Goal: Task Accomplishment & Management: Use online tool/utility

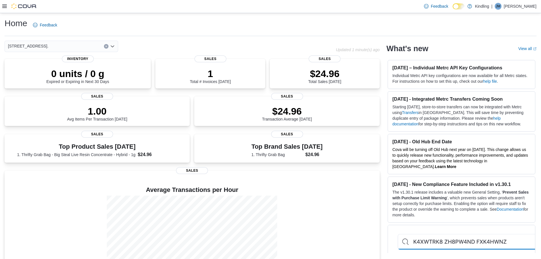
click at [90, 45] on div "22 Simcoe St South." at bounding box center [62, 46] width 114 height 11
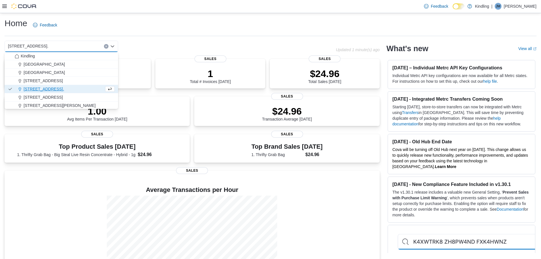
click at [47, 87] on span "22 Simcoe St South." at bounding box center [44, 89] width 40 height 6
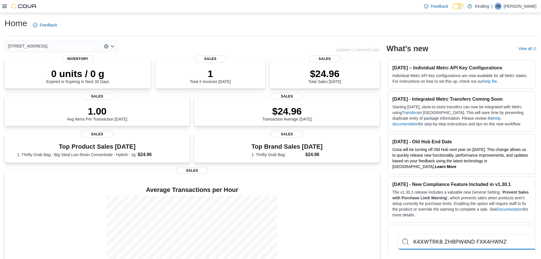
click at [148, 39] on div "Home Feedback 22 Simcoe St South. Combo box. Selected. 22 Simcoe St South.. Pre…" at bounding box center [270, 152] width 541 height 278
click at [329, 72] on p "$24.96" at bounding box center [324, 72] width 33 height 11
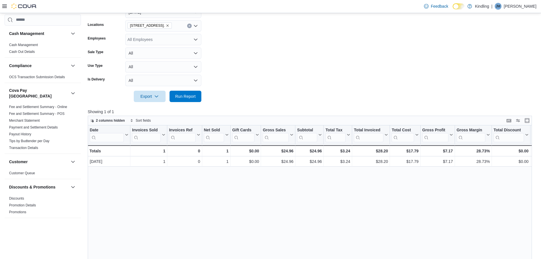
scroll to position [47, 0]
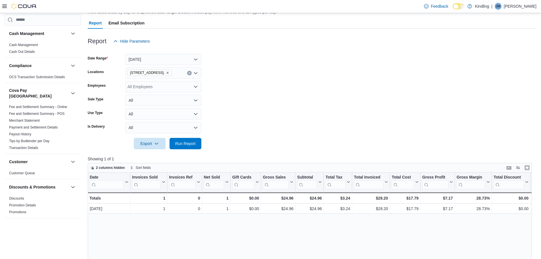
click at [271, 77] on form "Date Range [DATE] Locations [STREET_ADDRESS]. Employees All Employees Sale Type…" at bounding box center [312, 98] width 448 height 102
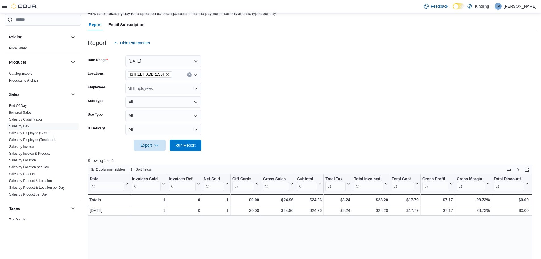
scroll to position [21, 0]
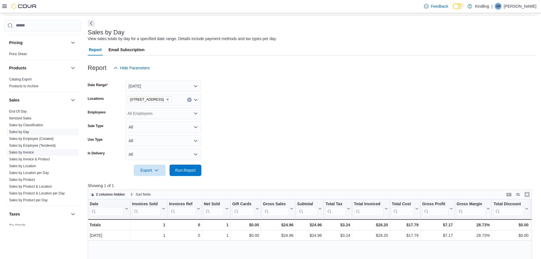
click at [32, 150] on link "Sales by Invoice" at bounding box center [21, 152] width 25 height 4
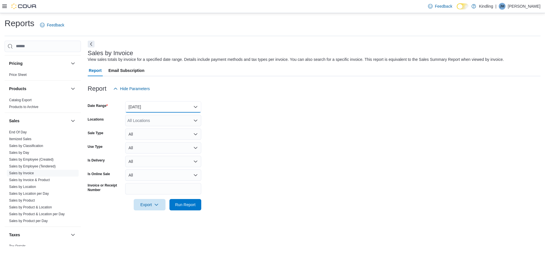
click at [188, 106] on button "[DATE]" at bounding box center [163, 106] width 76 height 11
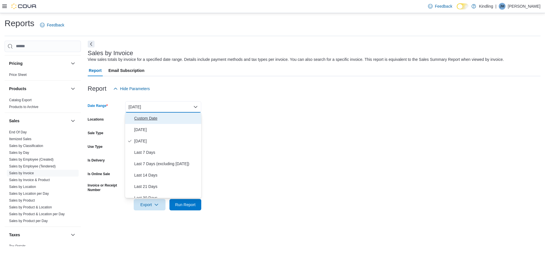
click at [149, 119] on span "Custom Date" at bounding box center [166, 118] width 65 height 7
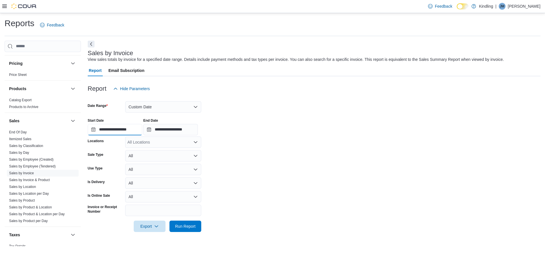
click at [131, 130] on input "**********" at bounding box center [115, 129] width 54 height 11
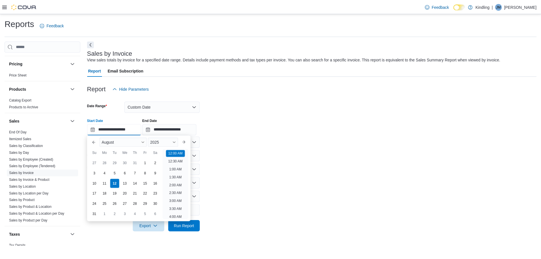
scroll to position [18, 0]
click at [304, 138] on form "**********" at bounding box center [314, 162] width 453 height 137
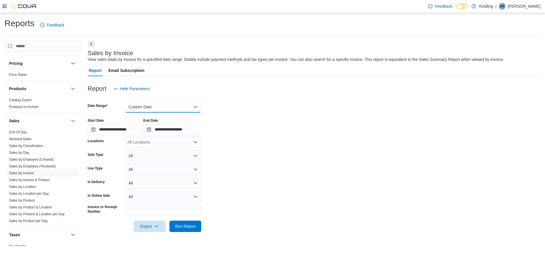
click at [188, 105] on button "Custom Date" at bounding box center [163, 106] width 76 height 11
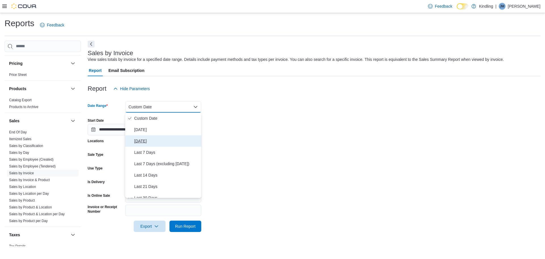
click at [148, 141] on span "[DATE]" at bounding box center [166, 140] width 65 height 7
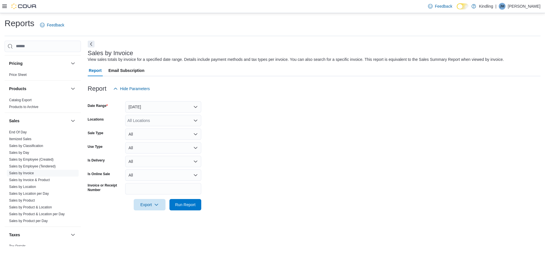
click at [262, 133] on form "Date Range [DATE] Locations All Locations Sale Type All Use Type All Is Deliver…" at bounding box center [314, 152] width 453 height 116
click at [170, 117] on div "All Locations" at bounding box center [163, 120] width 76 height 11
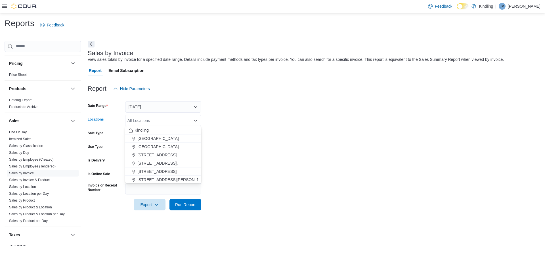
click at [151, 163] on span "[STREET_ADDRESS]." at bounding box center [157, 163] width 40 height 6
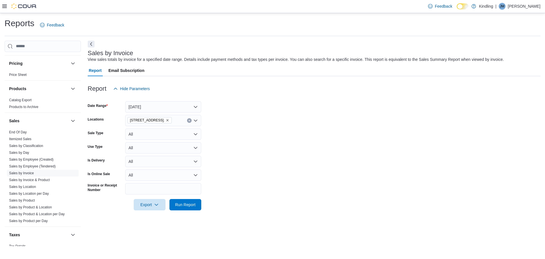
click at [259, 143] on form "Date Range [DATE] Locations [STREET_ADDRESS]. Sale Type All Use Type All Is Del…" at bounding box center [314, 152] width 453 height 116
click at [178, 206] on span "Run Report" at bounding box center [185, 204] width 20 height 6
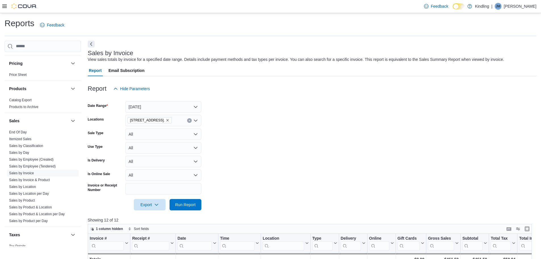
click at [525, 5] on p "[PERSON_NAME]" at bounding box center [519, 6] width 33 height 7
click at [2, 3] on div "Feedback Dark Mode Kindling | [PERSON_NAME] [PERSON_NAME]" at bounding box center [270, 6] width 541 height 13
click at [4, 9] on div at bounding box center [19, 6] width 35 height 6
click at [5, 6] on icon at bounding box center [4, 6] width 5 height 5
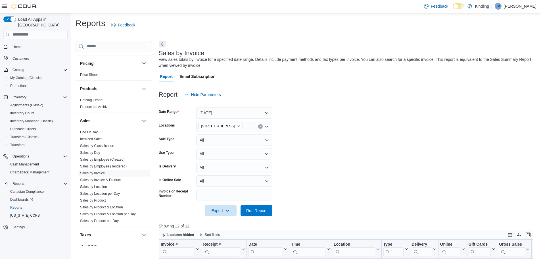
click at [5, 6] on icon at bounding box center [4, 6] width 5 height 5
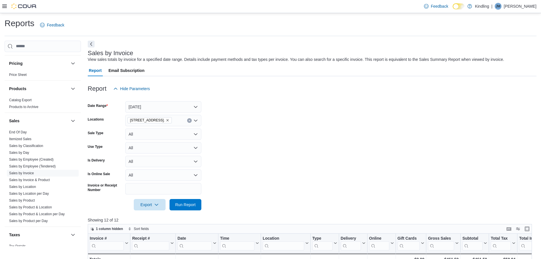
click at [527, 5] on p "[PERSON_NAME]" at bounding box center [519, 6] width 33 height 7
click at [502, 56] on span "Sign Out" at bounding box center [499, 56] width 15 height 6
